Goal: Complete application form

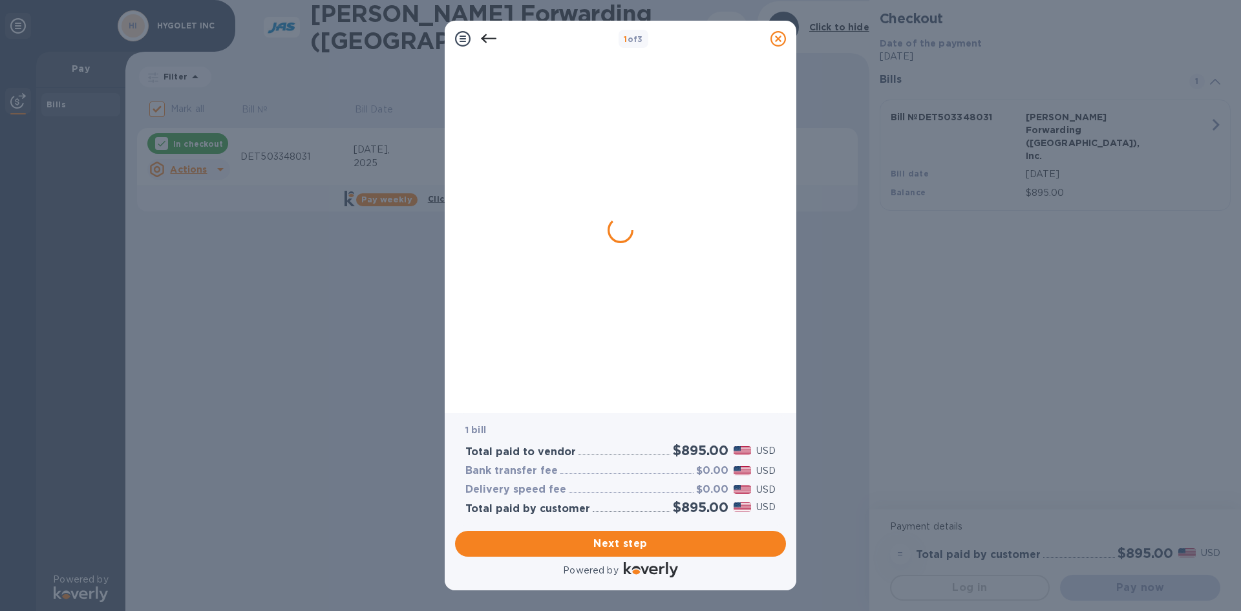
checkbox input "false"
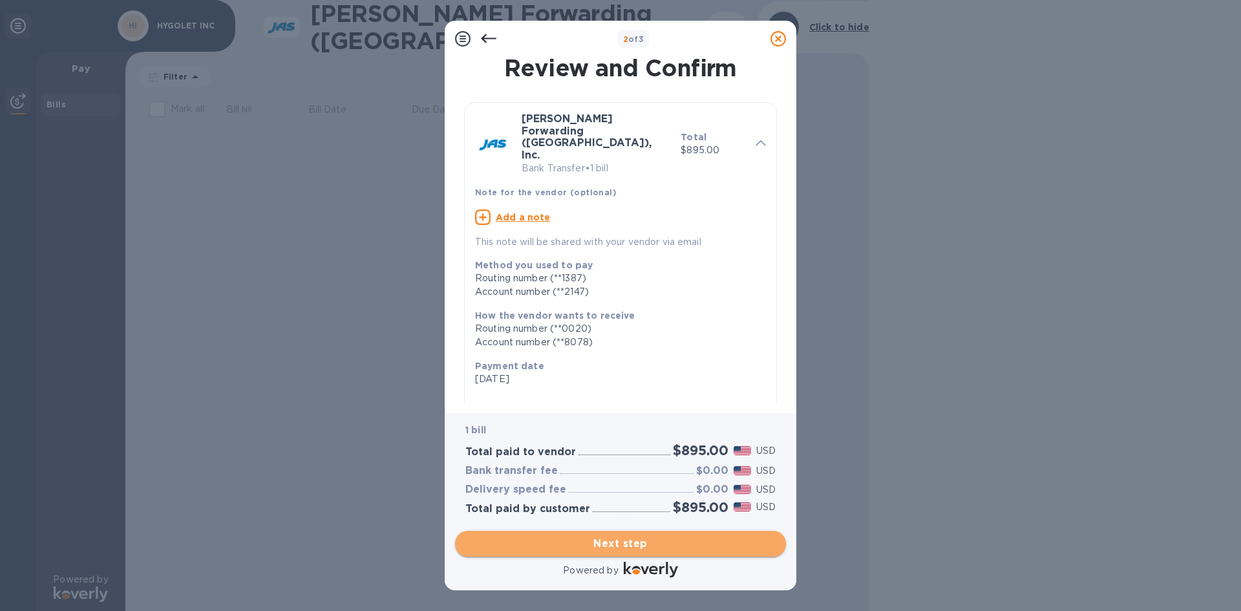
click at [624, 539] on span "Next step" at bounding box center [620, 544] width 310 height 16
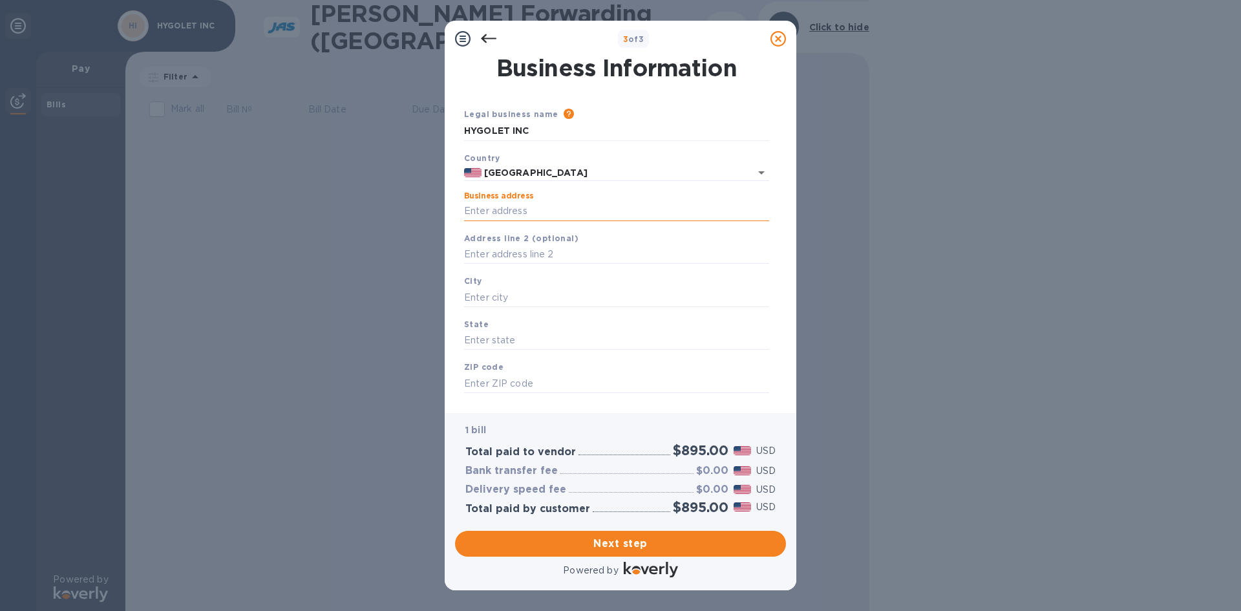
click at [542, 210] on input "Business address" at bounding box center [616, 211] width 305 height 19
type input "[STREET_ADDRESS]"
click at [520, 290] on input "text" at bounding box center [616, 297] width 305 height 19
click at [485, 294] on input "text" at bounding box center [616, 297] width 305 height 19
type input "[GEOGRAPHIC_DATA]"
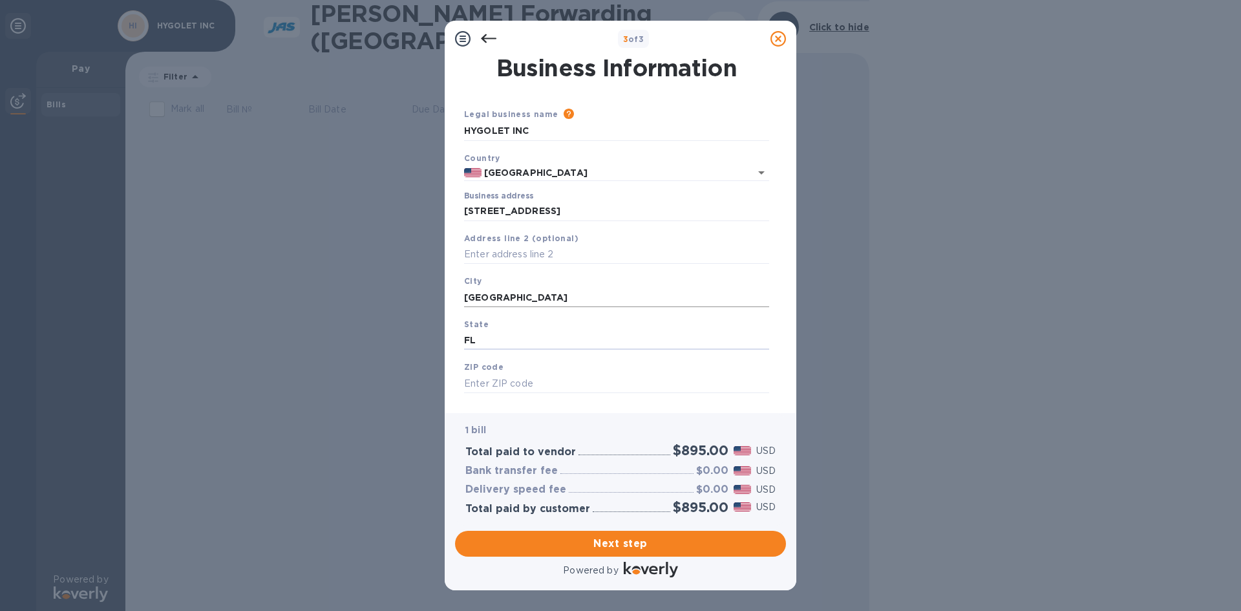
type input "FL"
type input "33441"
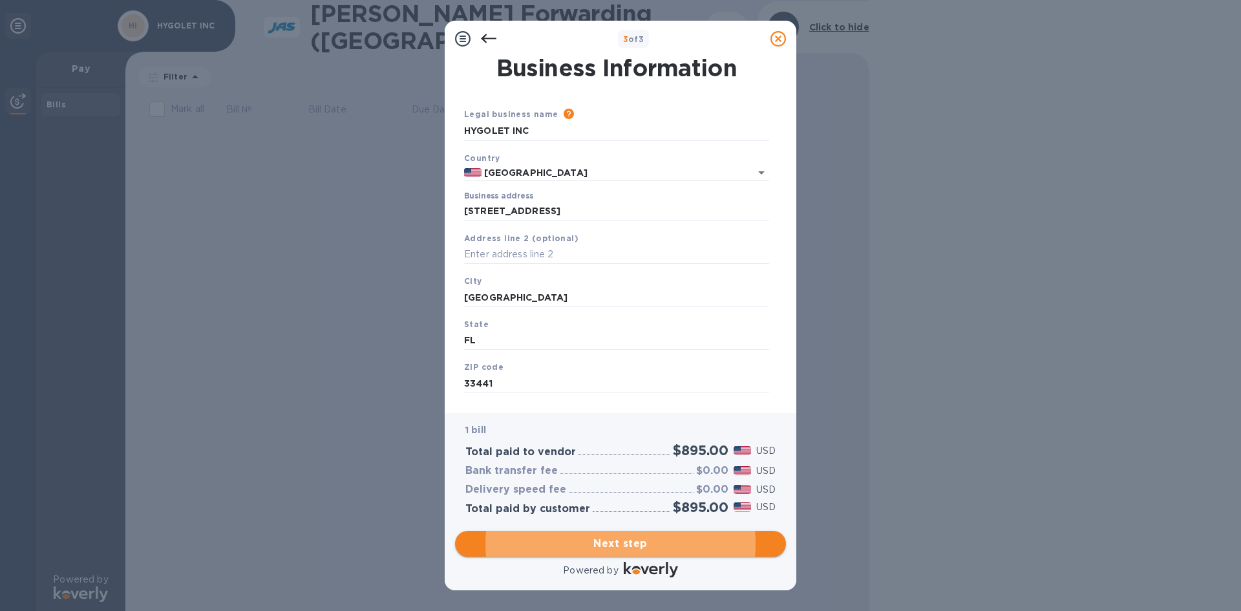
click at [608, 543] on span "Next step" at bounding box center [620, 544] width 310 height 16
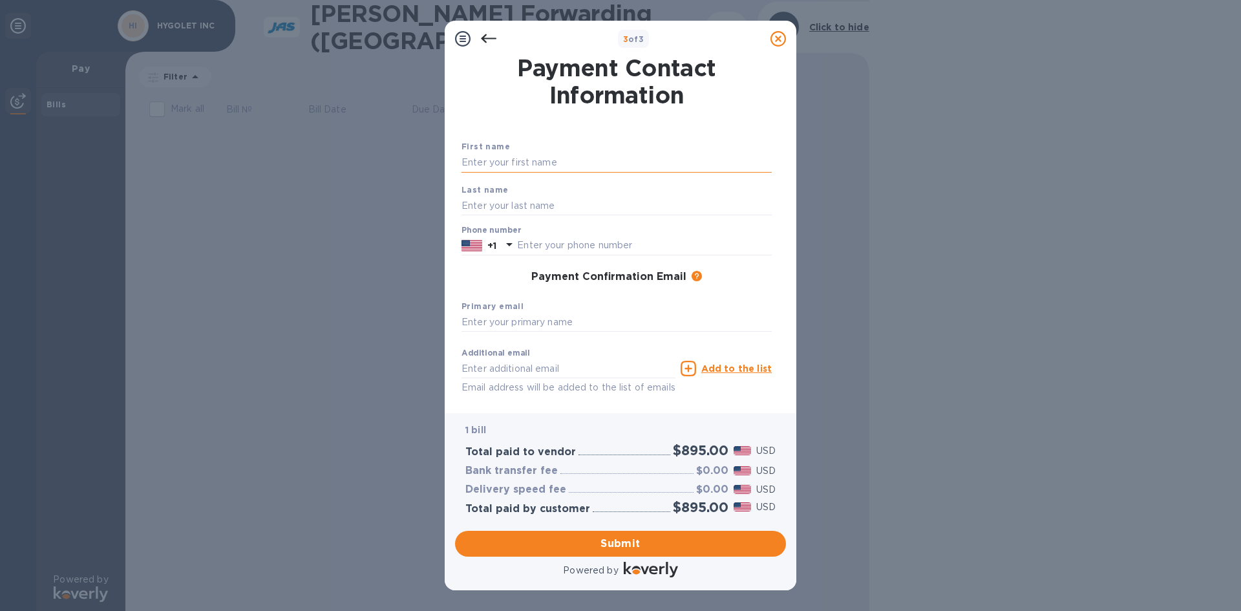
click at [557, 158] on input "text" at bounding box center [617, 162] width 310 height 19
type input "[PERSON_NAME]"
type input "9544818601"
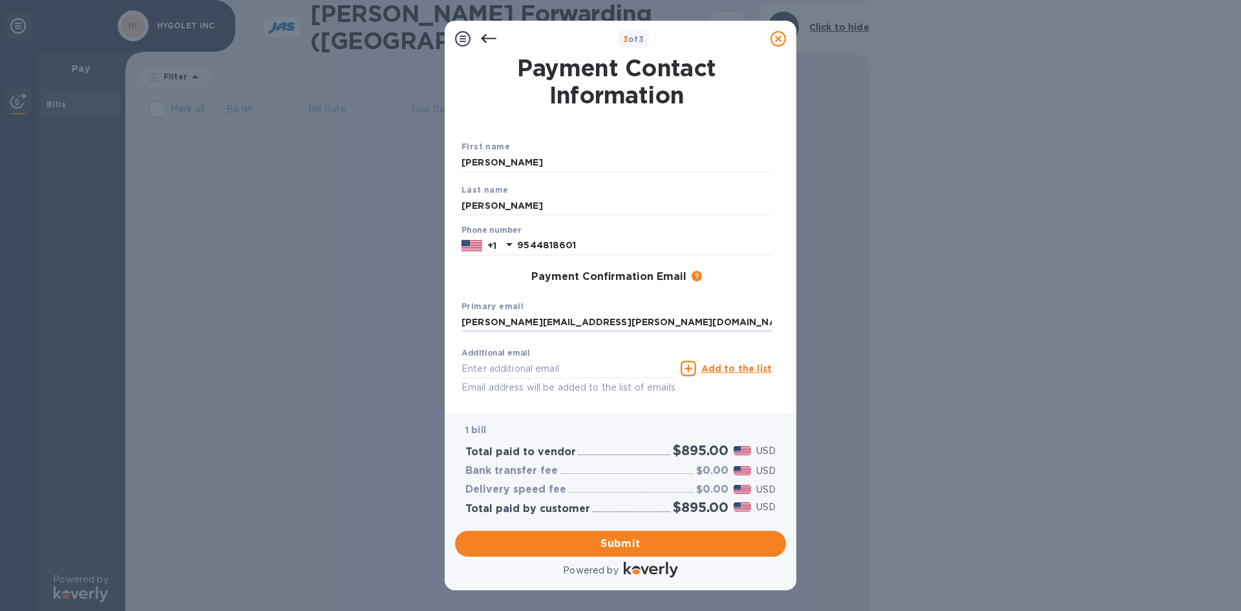
type input "[PERSON_NAME][EMAIL_ADDRESS][PERSON_NAME][DOMAIN_NAME]"
click at [617, 542] on span "Submit" at bounding box center [620, 544] width 310 height 16
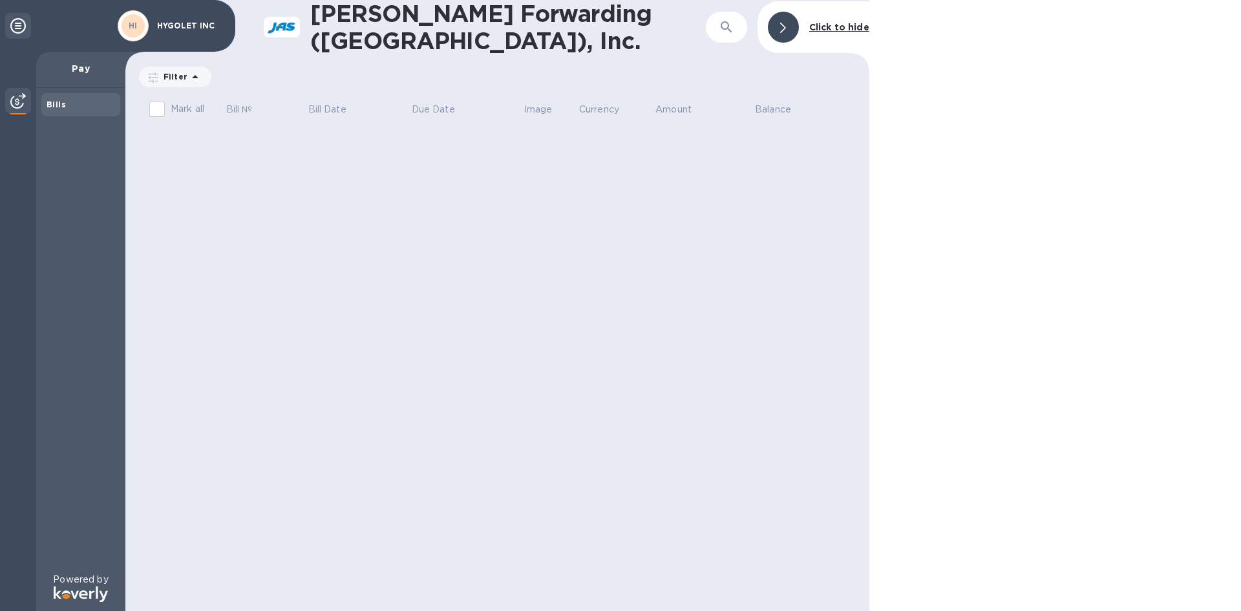
click at [186, 23] on p "HYGOLET INC" at bounding box center [189, 25] width 65 height 9
click at [22, 23] on icon at bounding box center [18, 26] width 16 height 16
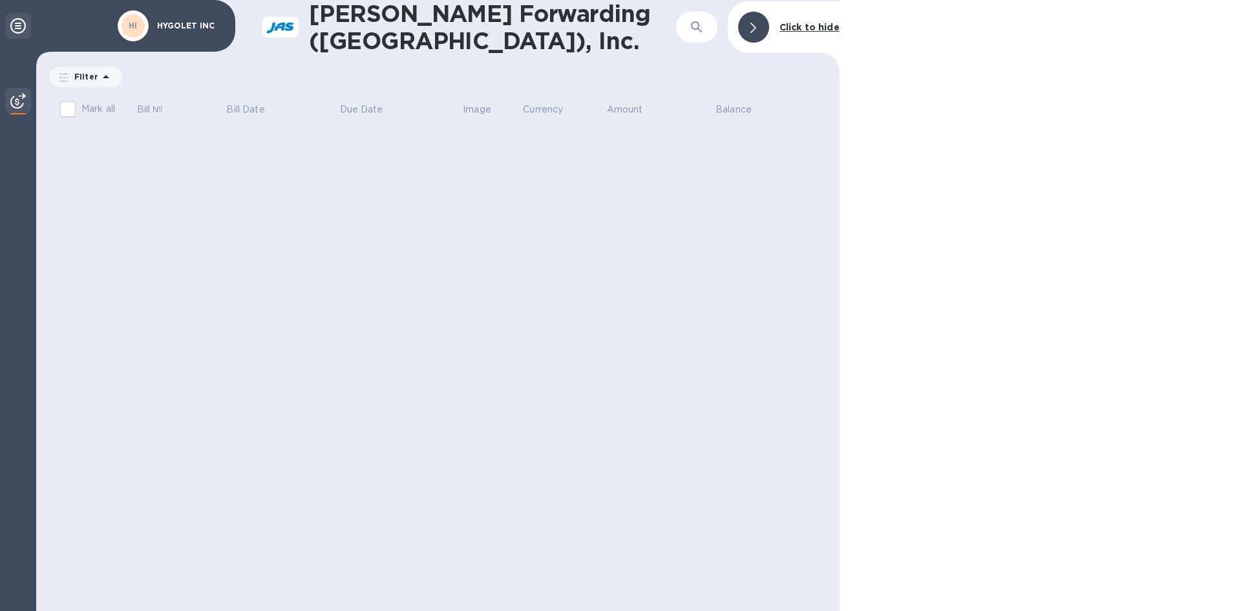
click at [22, 23] on icon at bounding box center [18, 26] width 16 height 16
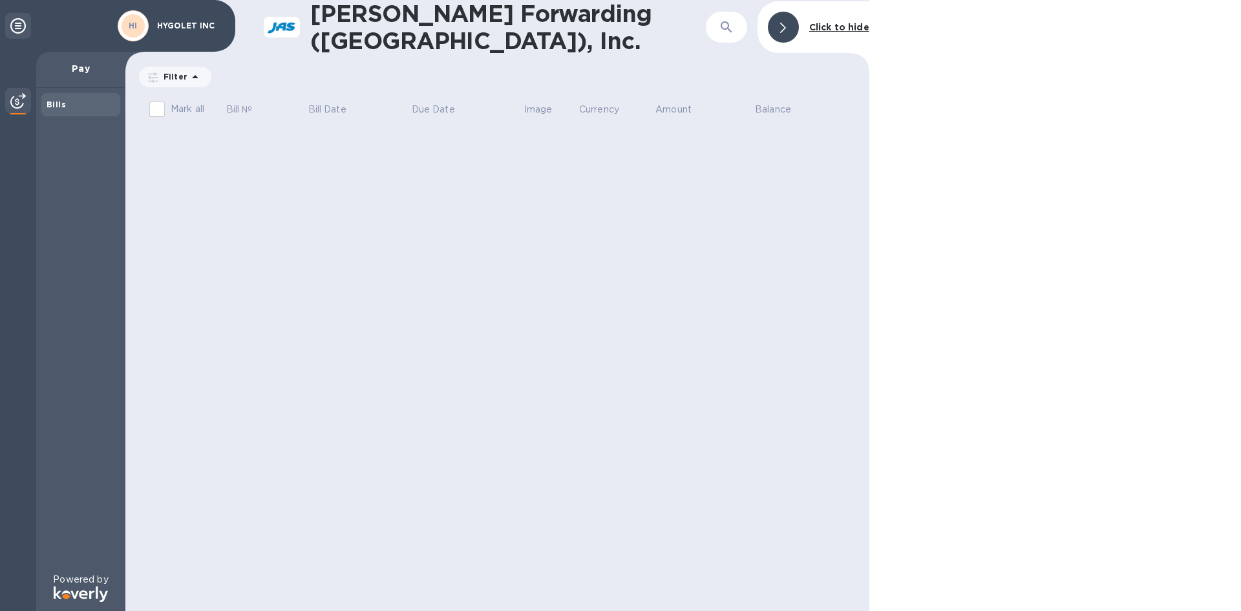
click at [786, 29] on span at bounding box center [783, 27] width 6 height 12
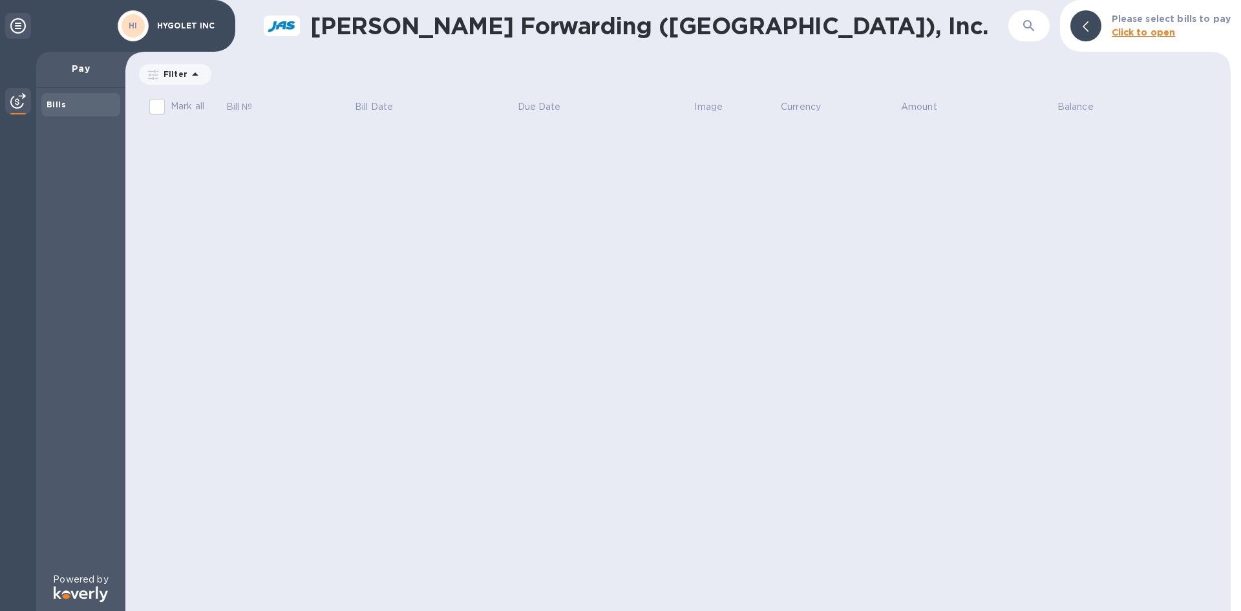
click at [193, 27] on p "HYGOLET INC" at bounding box center [189, 25] width 65 height 9
click at [17, 20] on icon at bounding box center [18, 26] width 16 height 16
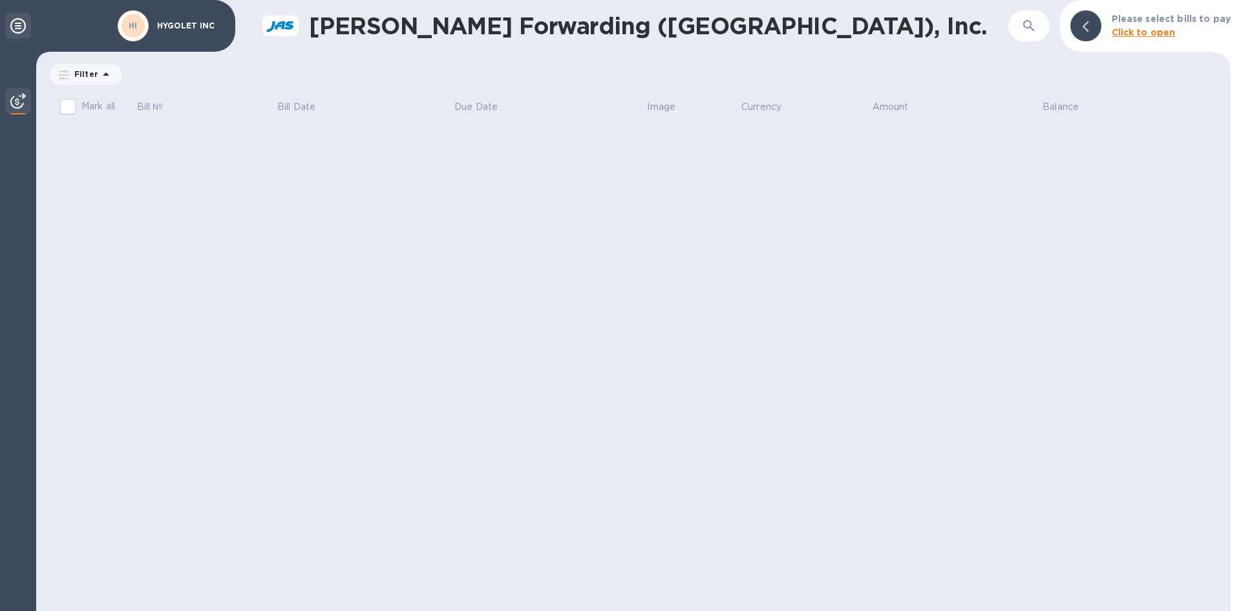
click at [17, 20] on icon at bounding box center [18, 26] width 16 height 16
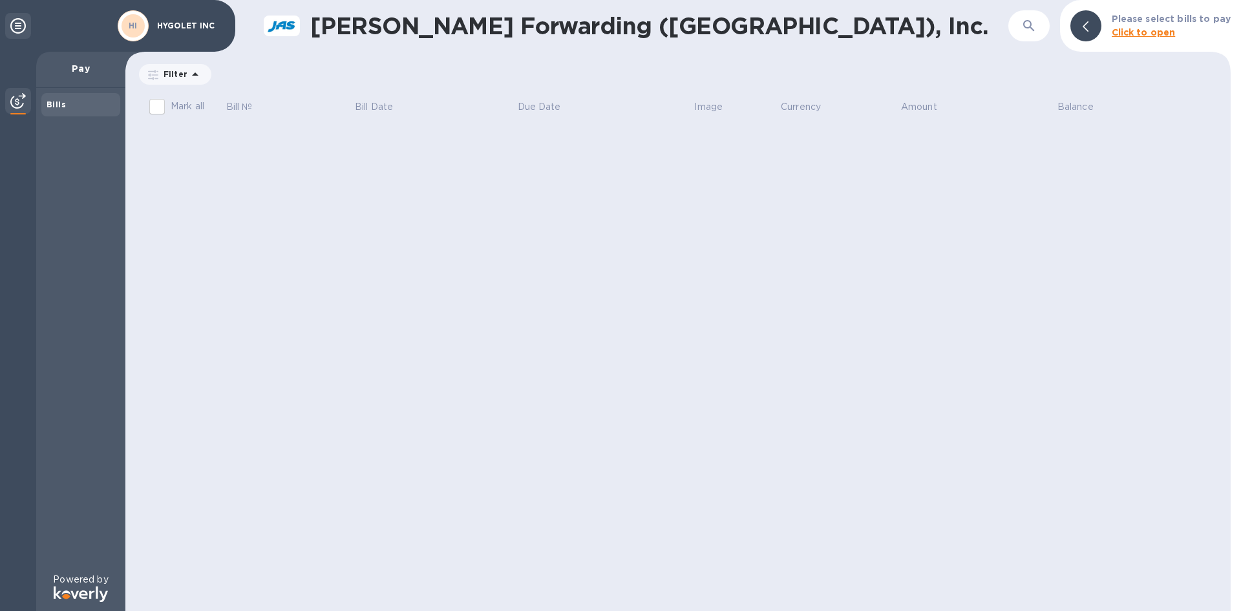
click at [1153, 33] on b "Click to open" at bounding box center [1144, 32] width 64 height 10
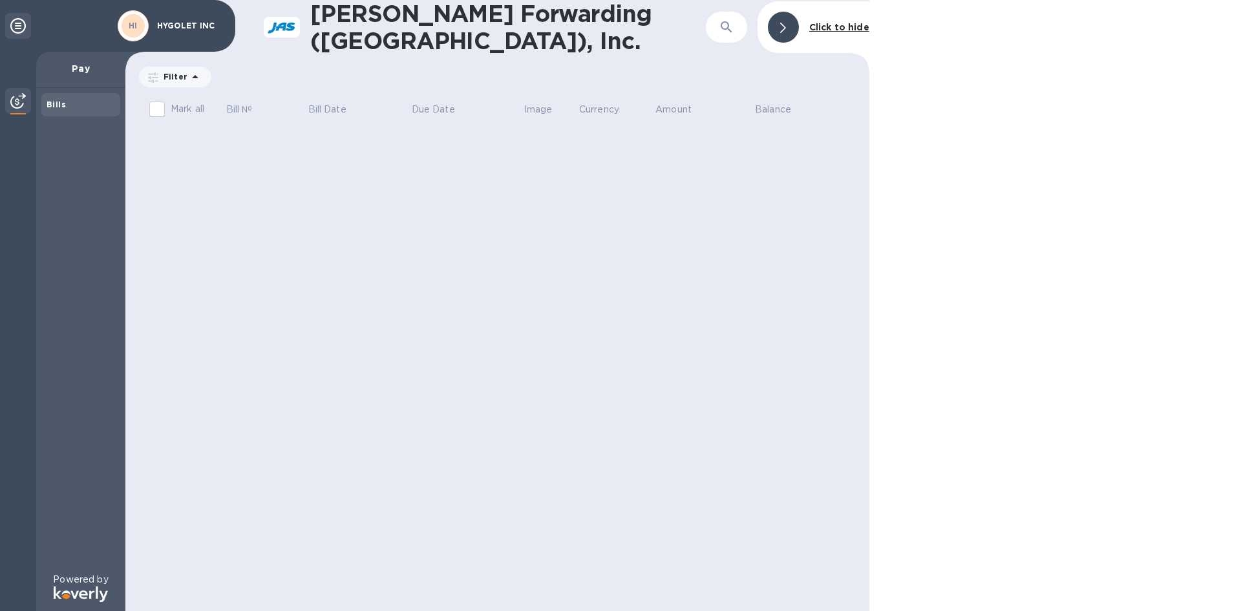
click at [187, 21] on p "HYGOLET INC" at bounding box center [189, 25] width 65 height 9
click at [134, 21] on b "HI" at bounding box center [133, 26] width 9 height 10
click at [21, 27] on icon at bounding box center [18, 26] width 16 height 16
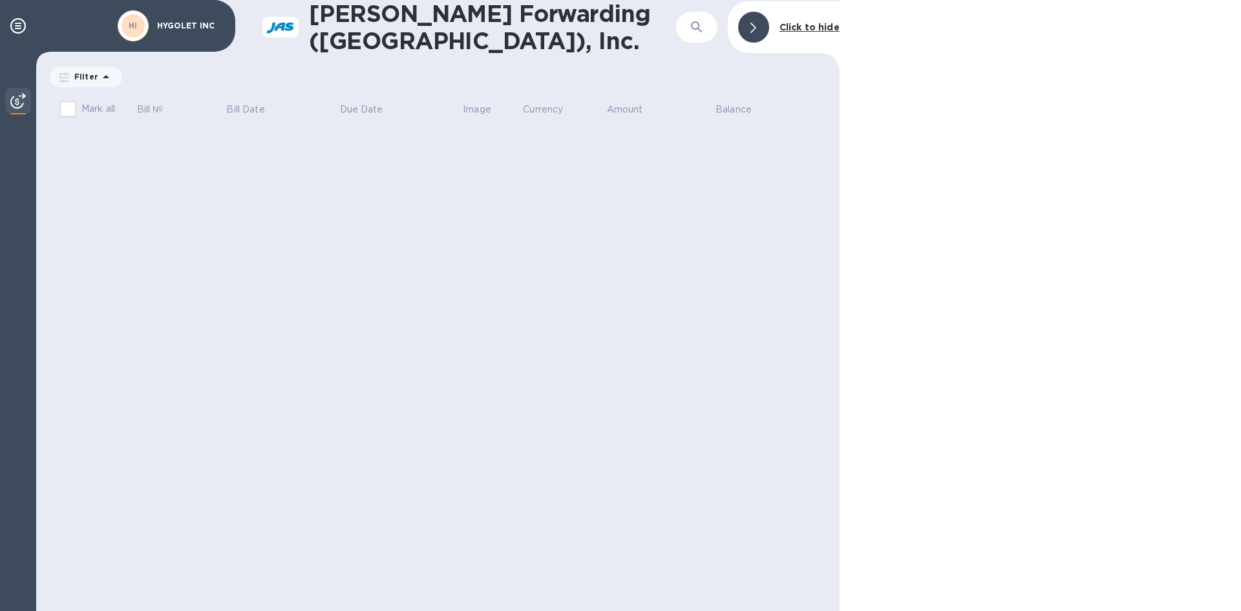
click at [12, 98] on img at bounding box center [18, 101] width 16 height 16
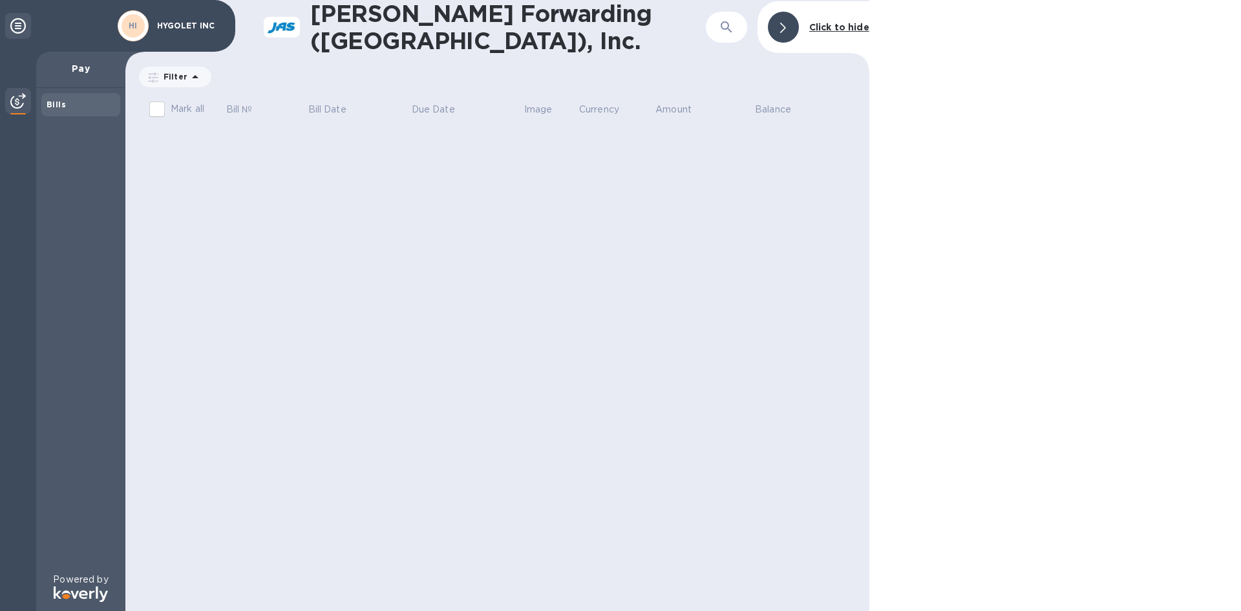
click at [731, 31] on icon "button" at bounding box center [727, 27] width 16 height 16
